Goal: Task Accomplishment & Management: Complete application form

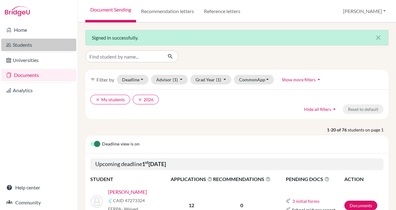
click at [22, 44] on link "Students" at bounding box center [38, 45] width 75 height 12
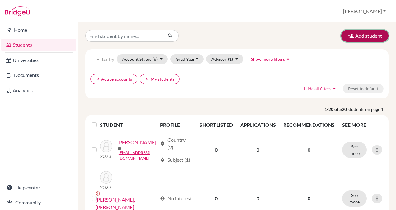
click at [353, 37] on button "Add student" at bounding box center [364, 36] width 47 height 12
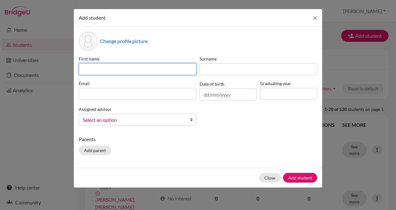
click at [143, 68] on input at bounding box center [138, 69] width 118 height 12
paste input "[PERSON_NAME]"
type input "[PERSON_NAME]"
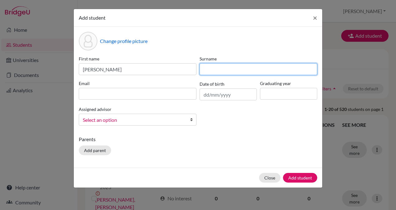
click at [223, 67] on input at bounding box center [259, 69] width 118 height 12
paste input "[PERSON_NAME]"
type input "[PERSON_NAME]"
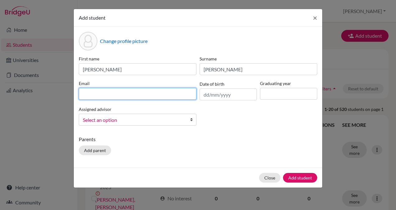
click at [101, 90] on input at bounding box center [138, 94] width 118 height 12
paste input "[EMAIL_ADDRESS][DOMAIN_NAME]"
type input "[EMAIL_ADDRESS][DOMAIN_NAME]"
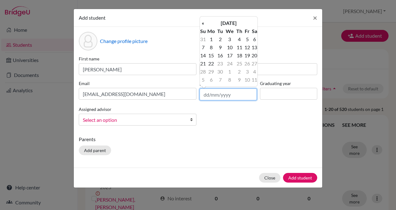
click at [243, 96] on input "text" at bounding box center [228, 94] width 57 height 12
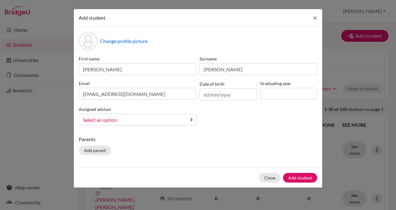
click at [238, 117] on div "First name [PERSON_NAME] Surname [PERSON_NAME] Email [EMAIL_ADDRESS][DOMAIN_NAM…" at bounding box center [198, 92] width 242 height 75
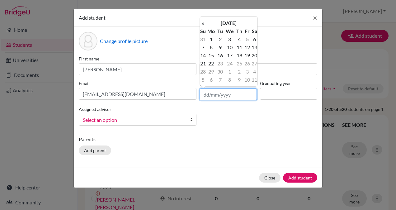
click at [205, 95] on input "text" at bounding box center [228, 94] width 57 height 12
click at [202, 25] on th "«" at bounding box center [203, 23] width 6 height 8
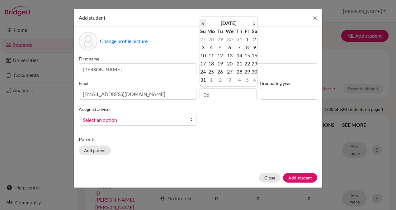
click at [202, 25] on th "«" at bounding box center [203, 23] width 6 height 8
click at [255, 23] on th "»" at bounding box center [254, 23] width 6 height 8
click at [246, 47] on td "6" at bounding box center [247, 47] width 8 height 8
click at [236, 96] on input "[DATE]" at bounding box center [228, 94] width 57 height 12
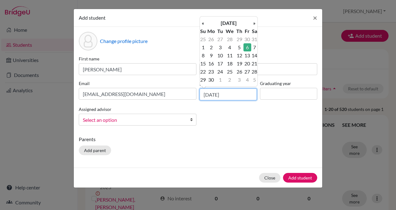
type input "[DATE]"
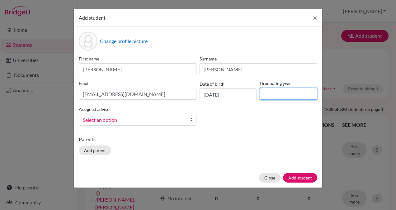
click at [272, 97] on input at bounding box center [288, 94] width 57 height 12
type input "2026"
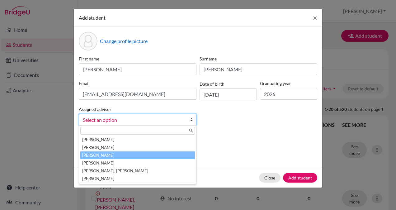
click at [109, 154] on li "[PERSON_NAME]" at bounding box center [137, 155] width 115 height 8
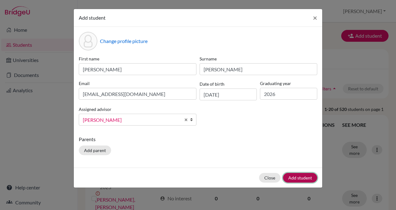
click at [292, 177] on button "Add student" at bounding box center [300, 178] width 34 height 10
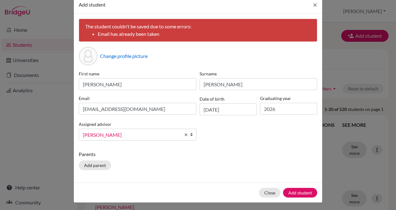
scroll to position [14, 0]
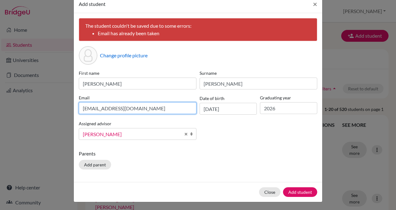
click at [159, 110] on input "[EMAIL_ADDRESS][DOMAIN_NAME]" at bounding box center [138, 108] width 118 height 12
click at [124, 109] on input "[EMAIL_ADDRESS][DOMAIN_NAME]" at bounding box center [138, 108] width 118 height 12
type input "[EMAIL_ADDRESS][DOMAIN_NAME]"
click at [256, 138] on div "First name [PERSON_NAME] Surname [PERSON_NAME] Email [EMAIL_ADDRESS][DOMAIN_NAM…" at bounding box center [198, 107] width 242 height 75
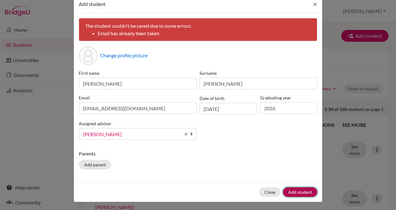
click at [292, 190] on button "Add student" at bounding box center [300, 192] width 34 height 10
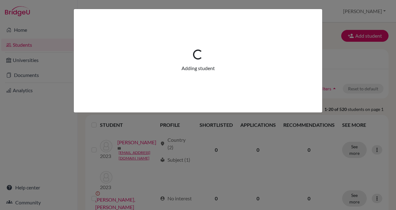
scroll to position [0, 0]
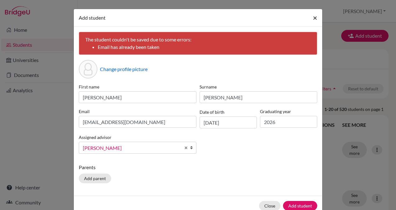
click at [313, 17] on span "×" at bounding box center [315, 17] width 4 height 9
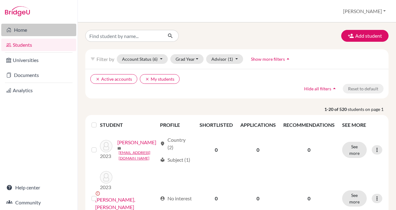
click at [24, 29] on link "Home" at bounding box center [38, 30] width 75 height 12
